Goal: Task Accomplishment & Management: Manage account settings

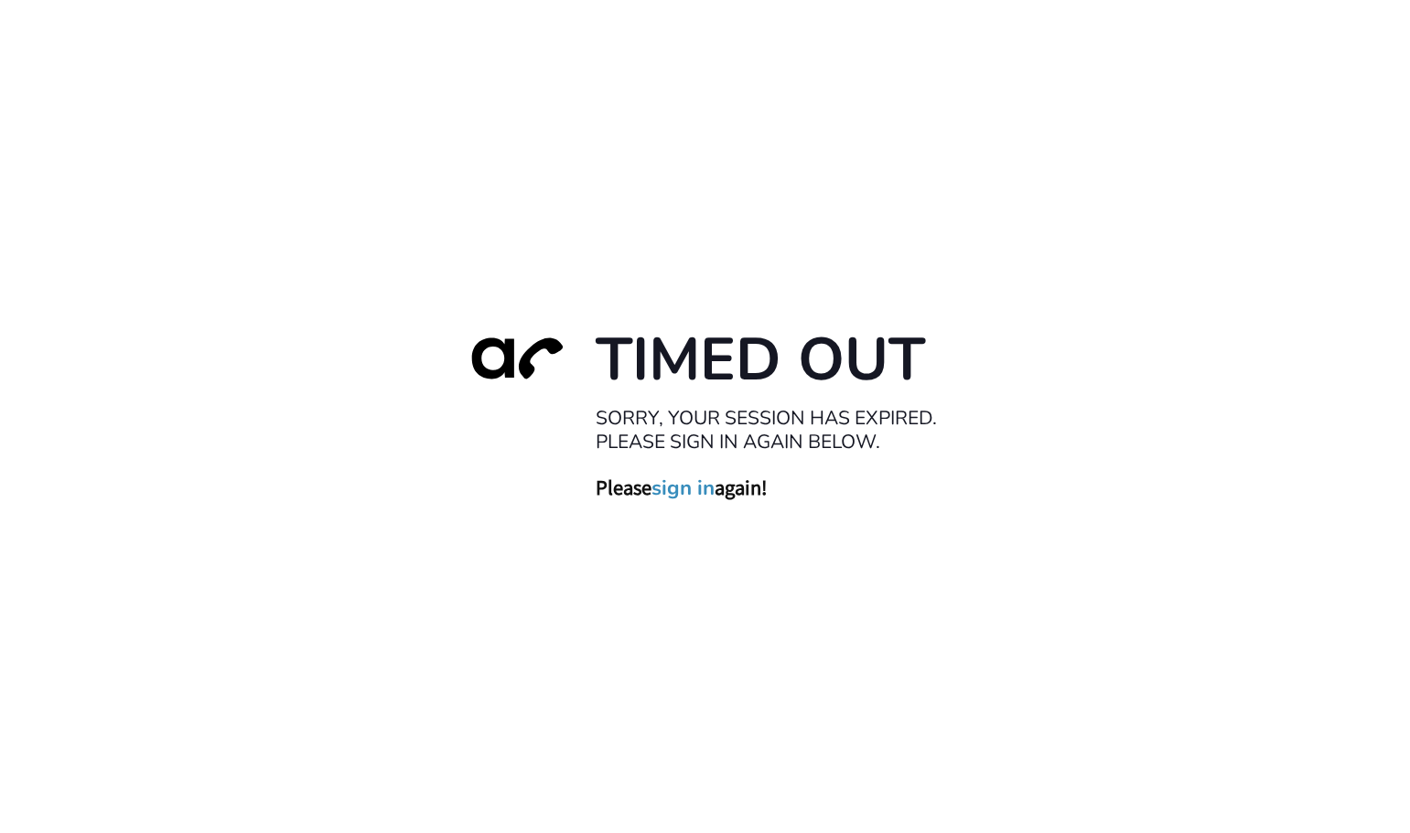
click at [666, 490] on link "sign in" at bounding box center [682, 488] width 63 height 26
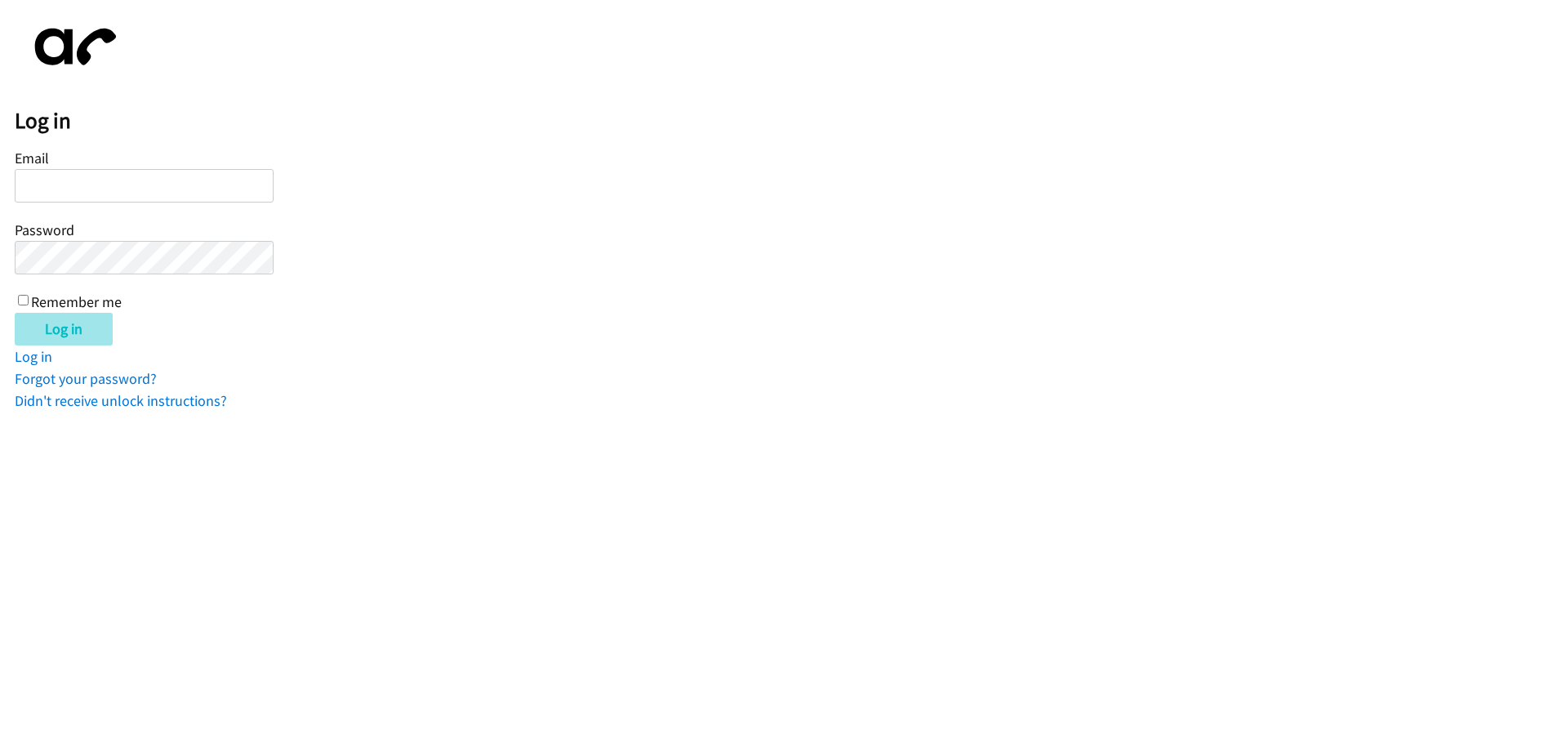
type input "[EMAIL_ADDRESS][DOMAIN_NAME]"
click at [62, 328] on input "Log in" at bounding box center [63, 329] width 98 height 33
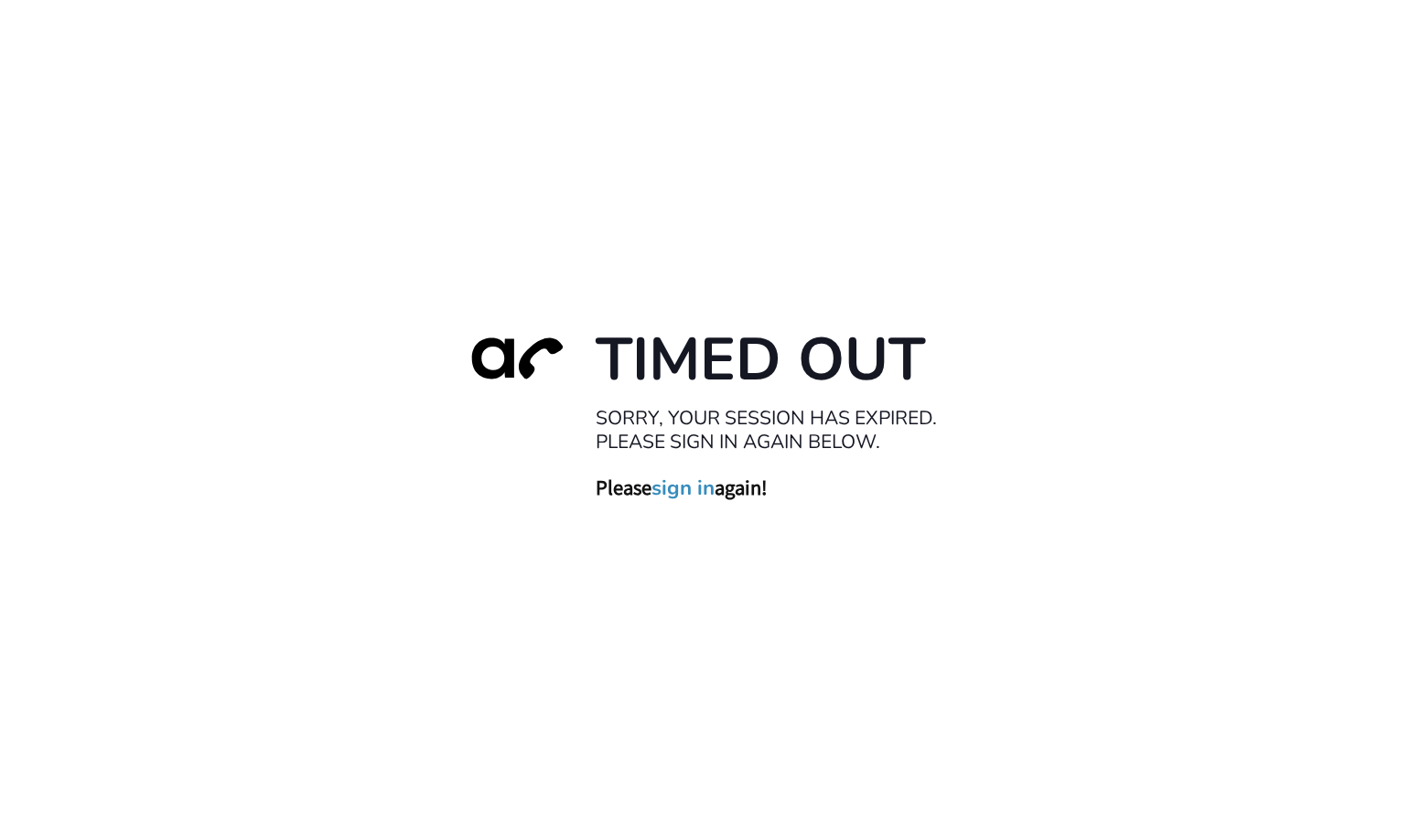
click at [708, 360] on link "sign in" at bounding box center [682, 488] width 63 height 26
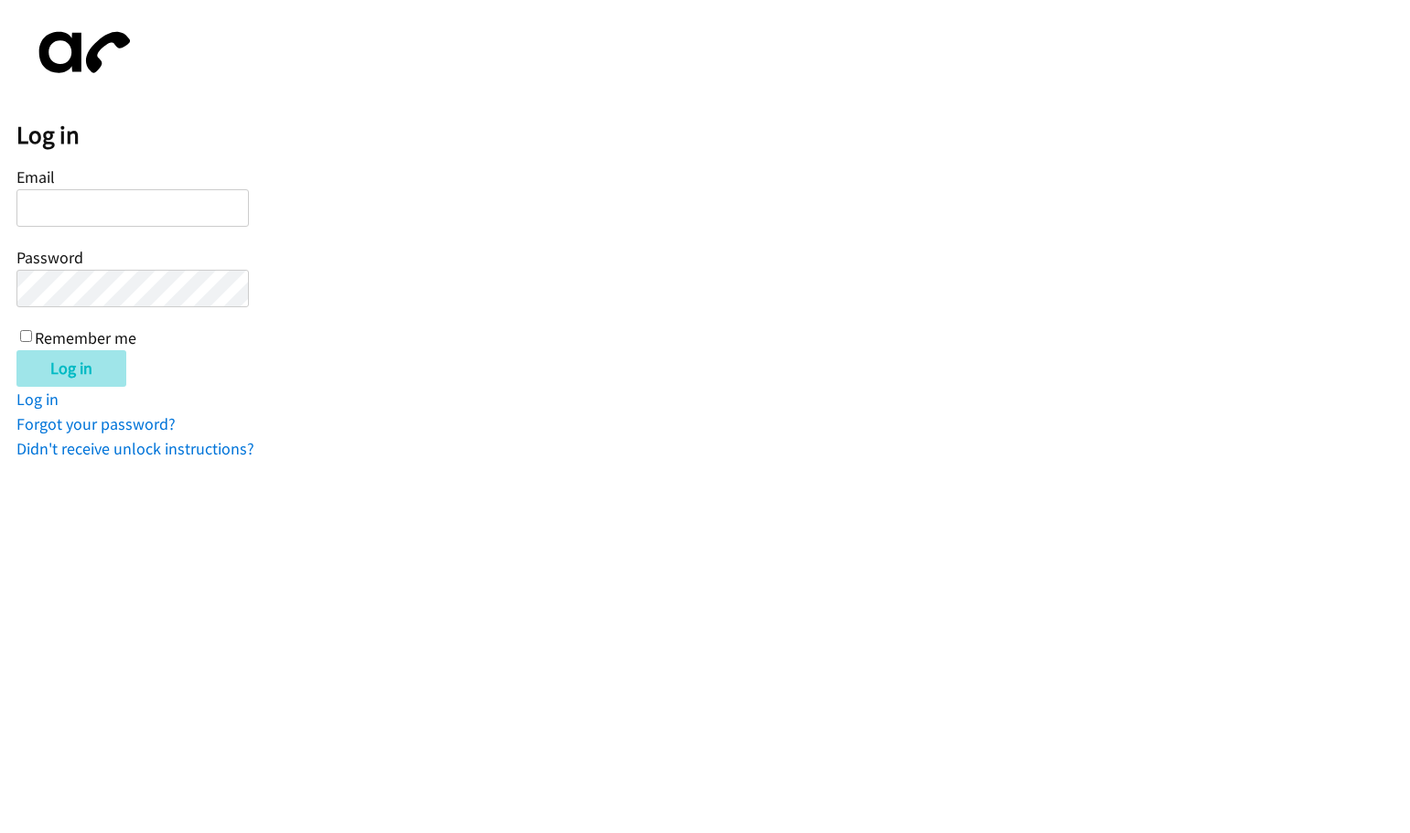
type input "lharris@lendingpoint.com"
click at [84, 370] on input "Log in" at bounding box center [71, 368] width 110 height 37
